Goal: Check status

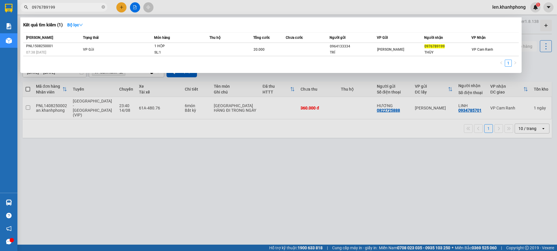
click at [65, 8] on input "0976789199" at bounding box center [66, 7] width 68 height 6
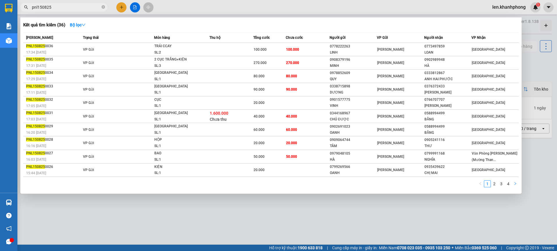
click at [518, 184] on button "button" at bounding box center [514, 184] width 7 height 7
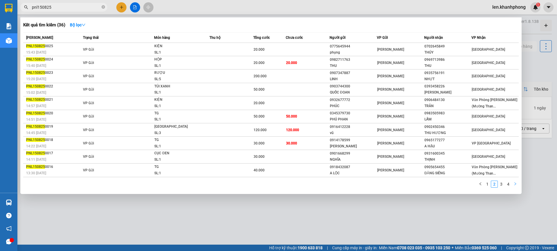
click at [518, 184] on button "button" at bounding box center [514, 184] width 7 height 7
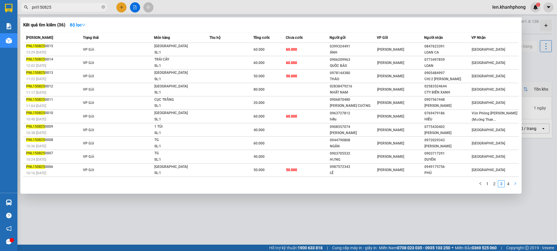
click at [518, 184] on button "button" at bounding box center [514, 184] width 7 height 7
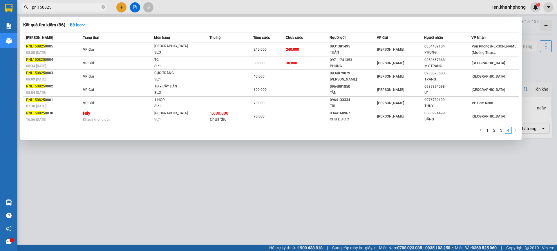
click at [37, 7] on input "pnl150825" at bounding box center [66, 7] width 68 height 6
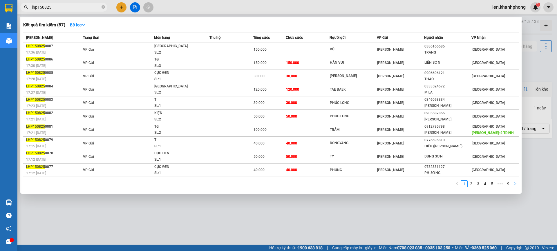
type input "lhp150825"
click at [515, 184] on icon "right" at bounding box center [514, 183] width 3 height 3
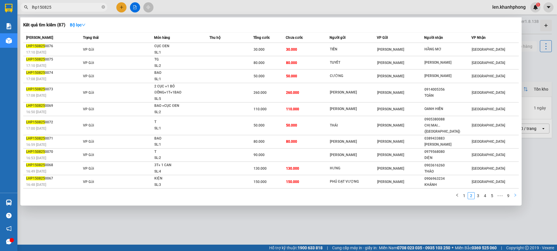
click at [515, 194] on icon "right" at bounding box center [514, 195] width 3 height 3
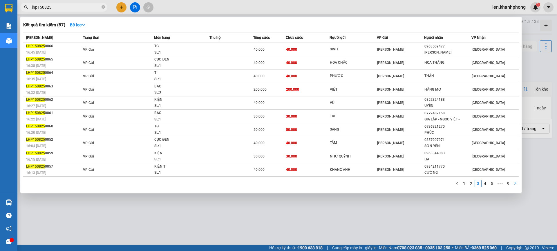
click at [515, 190] on div "1 2 3 4 5 ••• 9" at bounding box center [270, 185] width 495 height 10
click at [515, 184] on icon "right" at bounding box center [514, 183] width 3 height 3
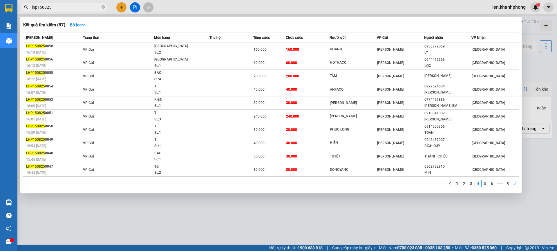
click at [515, 184] on icon "right" at bounding box center [514, 183] width 3 height 3
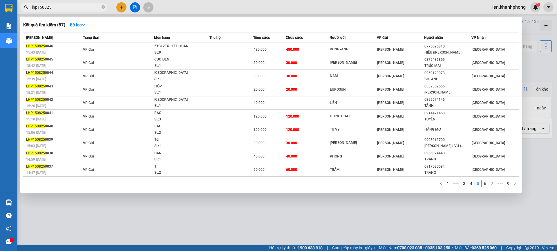
click at [515, 184] on icon "right" at bounding box center [514, 183] width 3 height 3
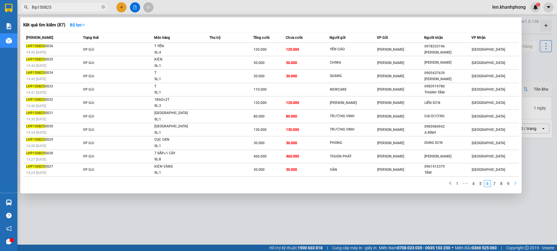
click at [515, 184] on icon "right" at bounding box center [514, 183] width 3 height 3
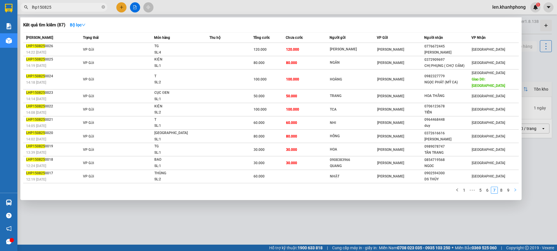
click at [515, 189] on icon "right" at bounding box center [515, 190] width 2 height 3
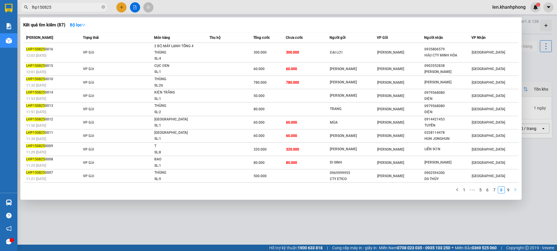
click at [515, 184] on div "Mã ĐH Trạng thái Món hàng Thu hộ Tổng cước Chưa cước Người gửi VP Gửi Người nhậ…" at bounding box center [270, 114] width 495 height 165
click at [515, 188] on icon "right" at bounding box center [514, 189] width 3 height 3
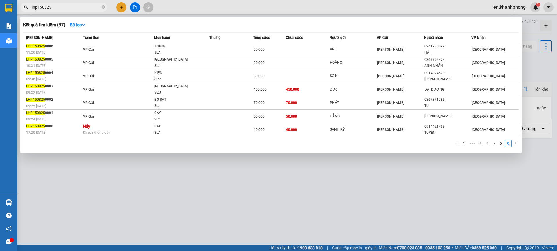
click at [505, 194] on div at bounding box center [278, 125] width 557 height 251
